Goal: Transaction & Acquisition: Purchase product/service

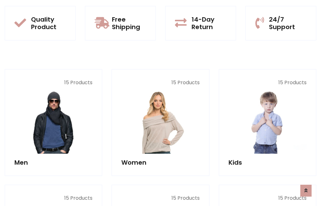
scroll to position [32, 0]
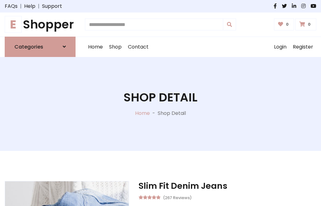
click at [40, 24] on h1 "E Shopper" at bounding box center [40, 25] width 71 height 14
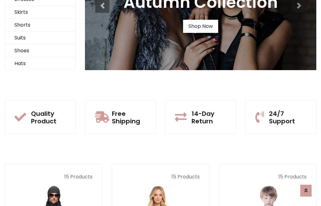
scroll to position [61, 0]
